Goal: Transaction & Acquisition: Purchase product/service

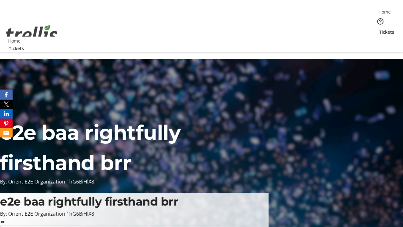
click at [379, 29] on span "Tickets" at bounding box center [386, 32] width 15 height 7
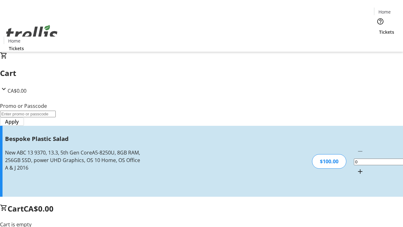
click at [356, 168] on mat-icon "Increment by one" at bounding box center [360, 172] width 8 height 8
type input "1"
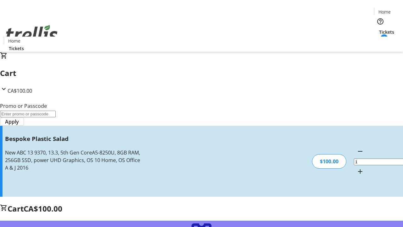
type input "FREE"
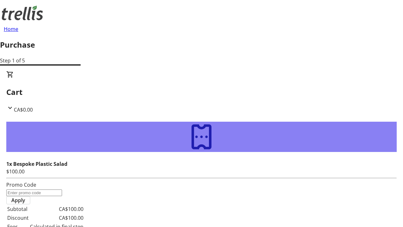
type input "[PERSON_NAME][EMAIL_ADDRESS][DOMAIN_NAME]"
type input "[PERSON_NAME]"
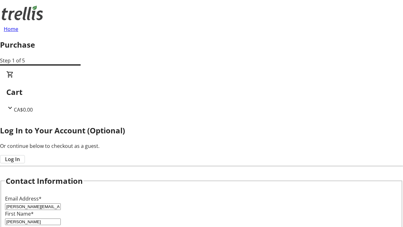
scroll to position [63, 0]
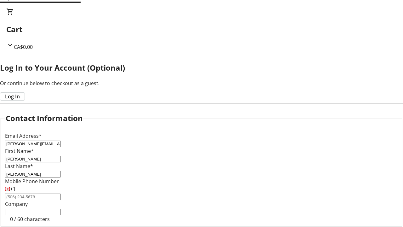
type input "[PERSON_NAME]"
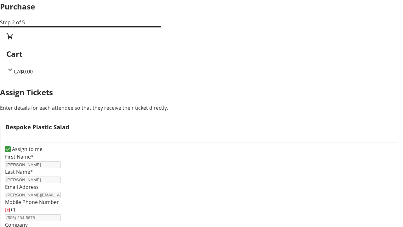
scroll to position [29, 0]
